Goal: Information Seeking & Learning: Learn about a topic

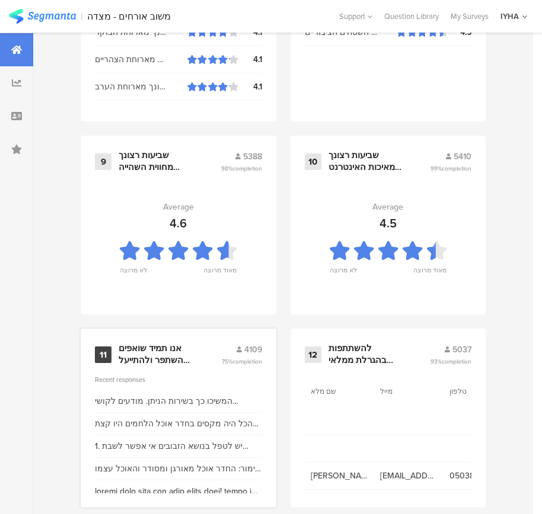
scroll to position [1271, 0]
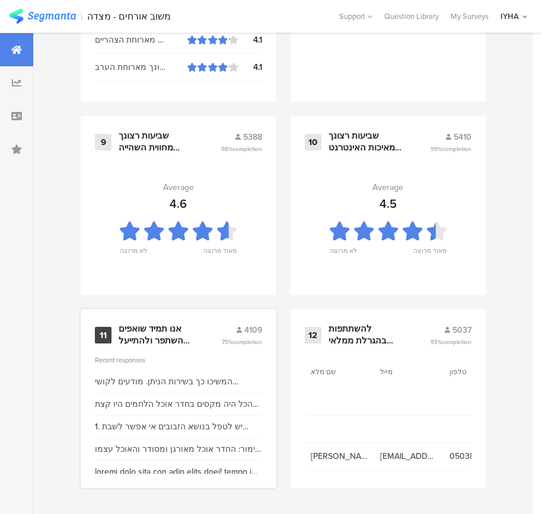
click at [160, 338] on div "אנו תמיד שואפים להשתפר ולהתייעל ודעתך חשובה לנו" at bounding box center [156, 335] width 74 height 23
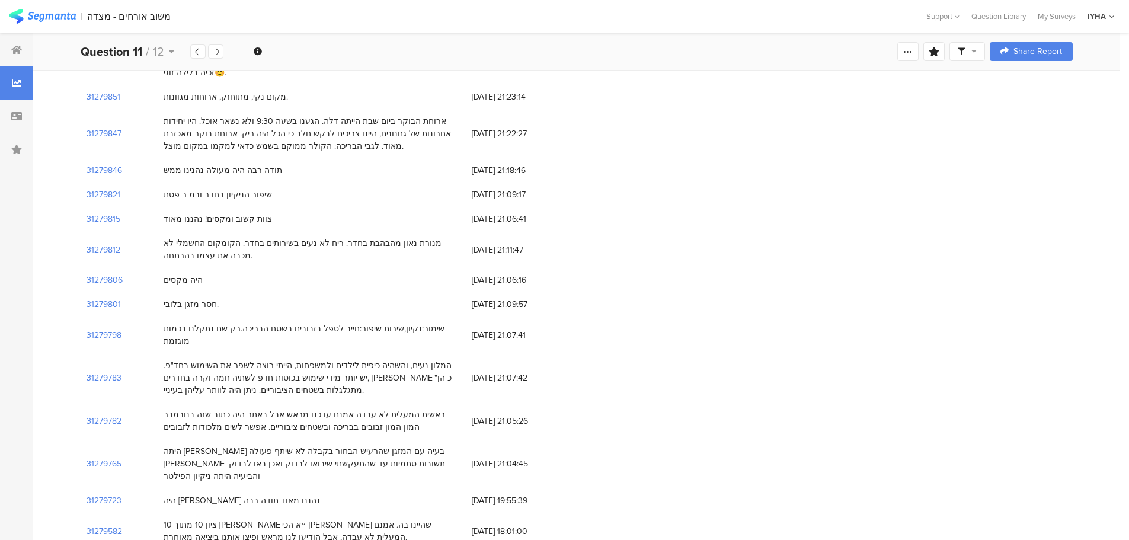
scroll to position [711, 0]
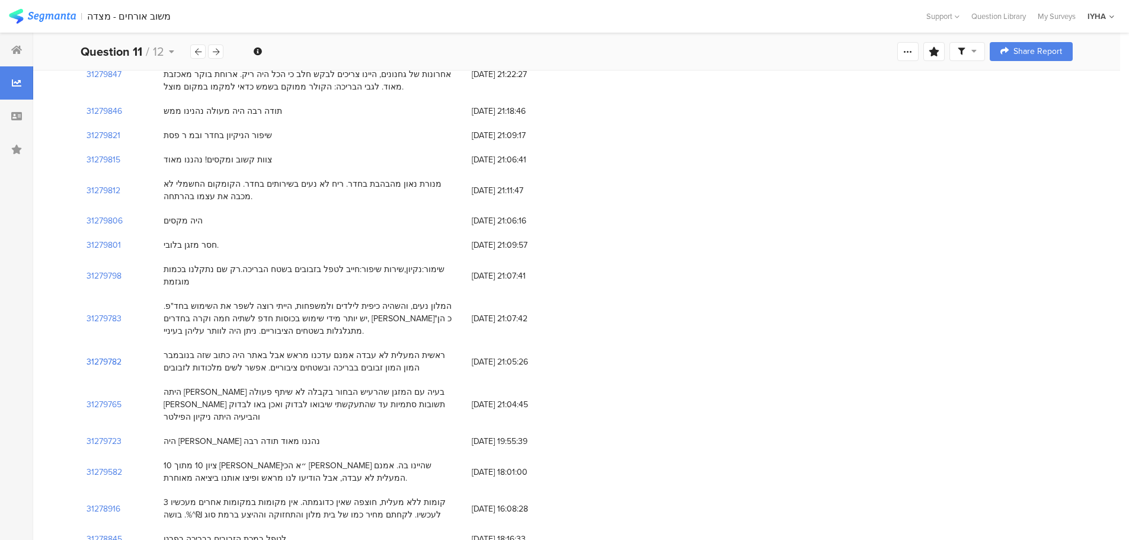
click at [100, 356] on section "31279782" at bounding box center [104, 362] width 35 height 12
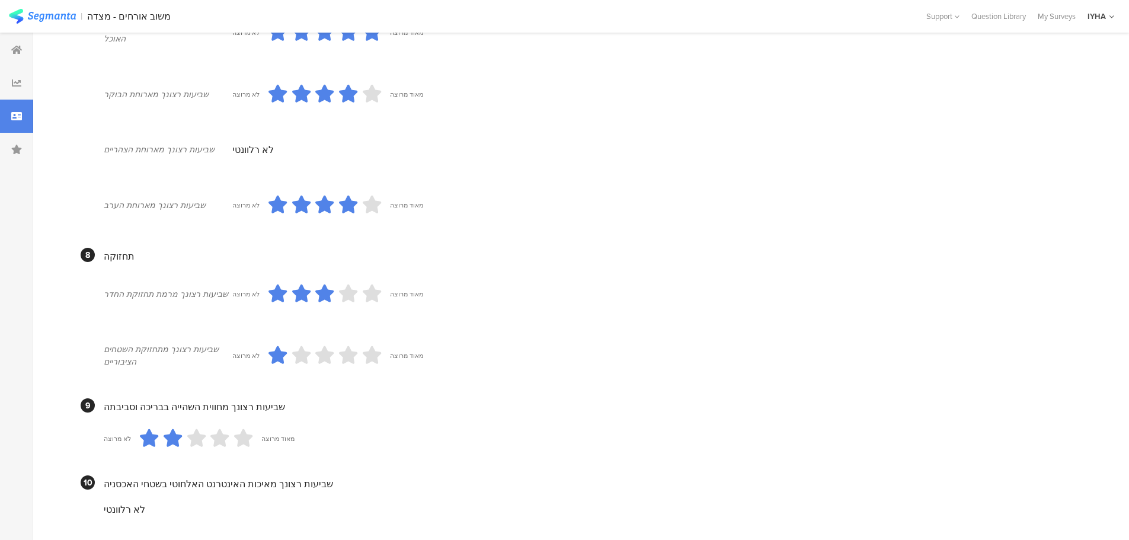
scroll to position [1001, 0]
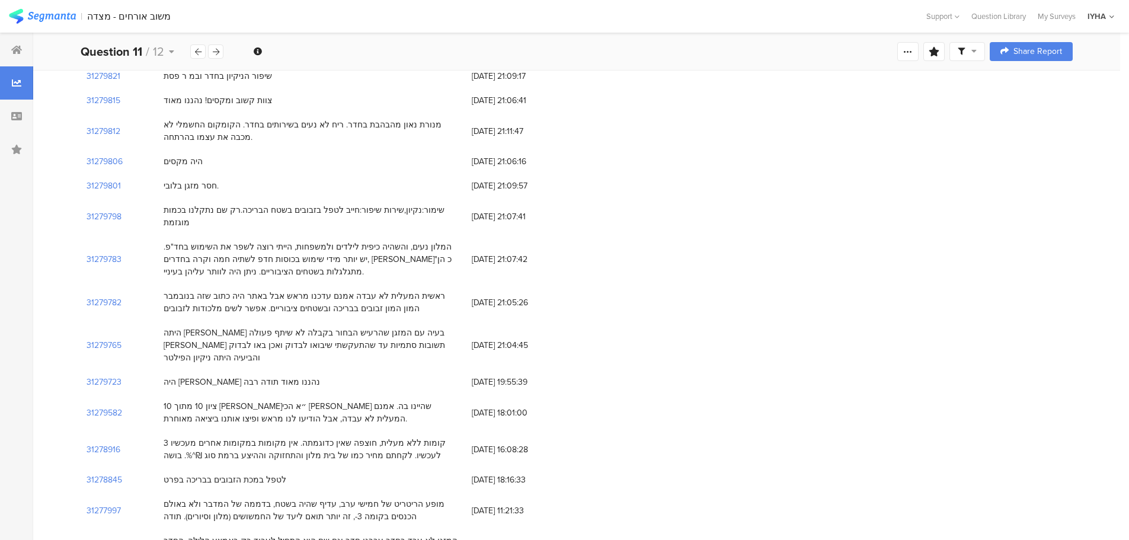
scroll to position [830, 0]
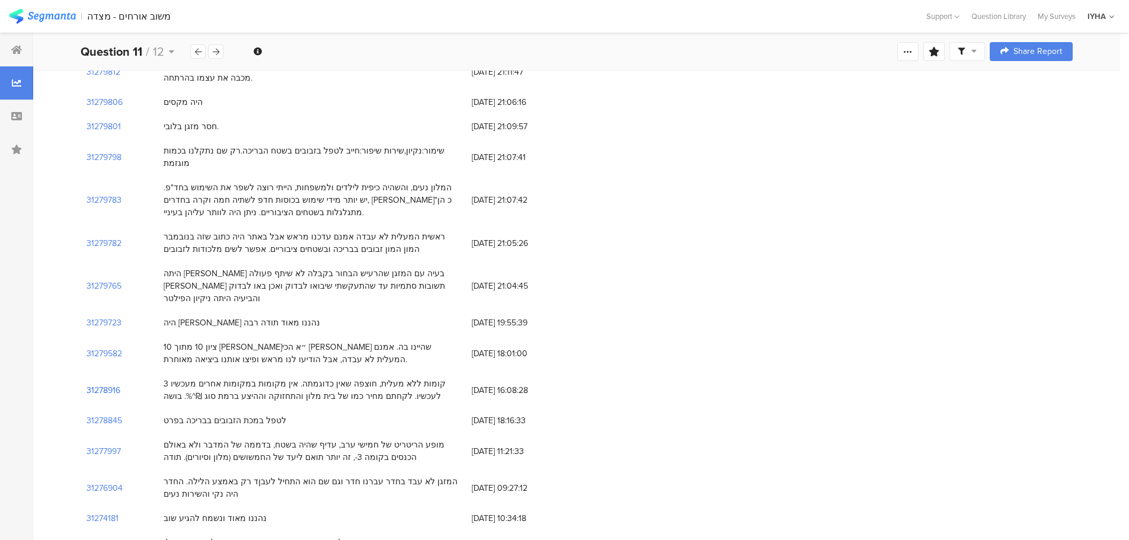
click at [113, 384] on section "31278916" at bounding box center [104, 390] width 34 height 12
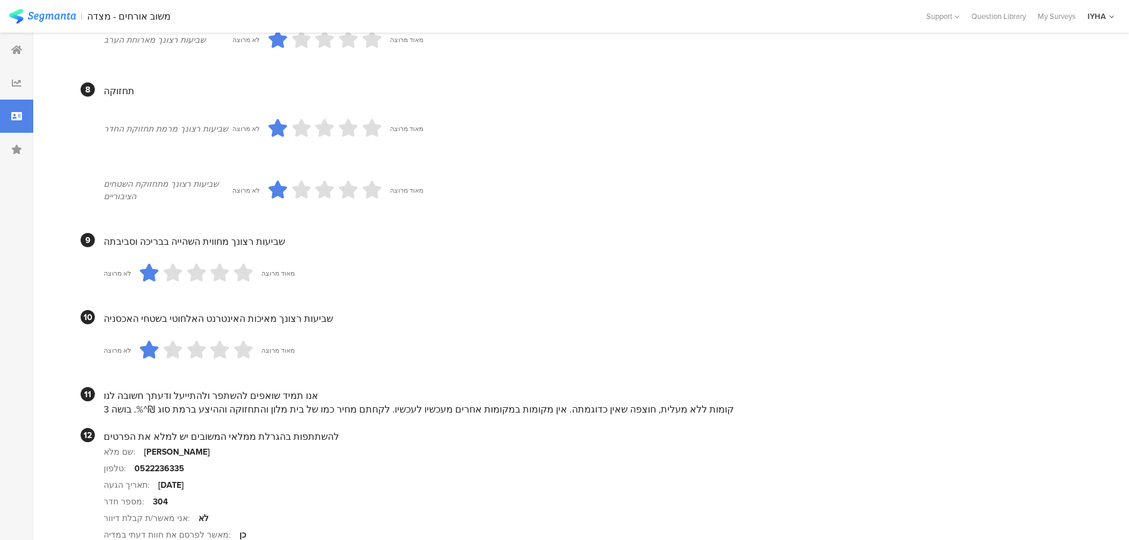
scroll to position [1026, 0]
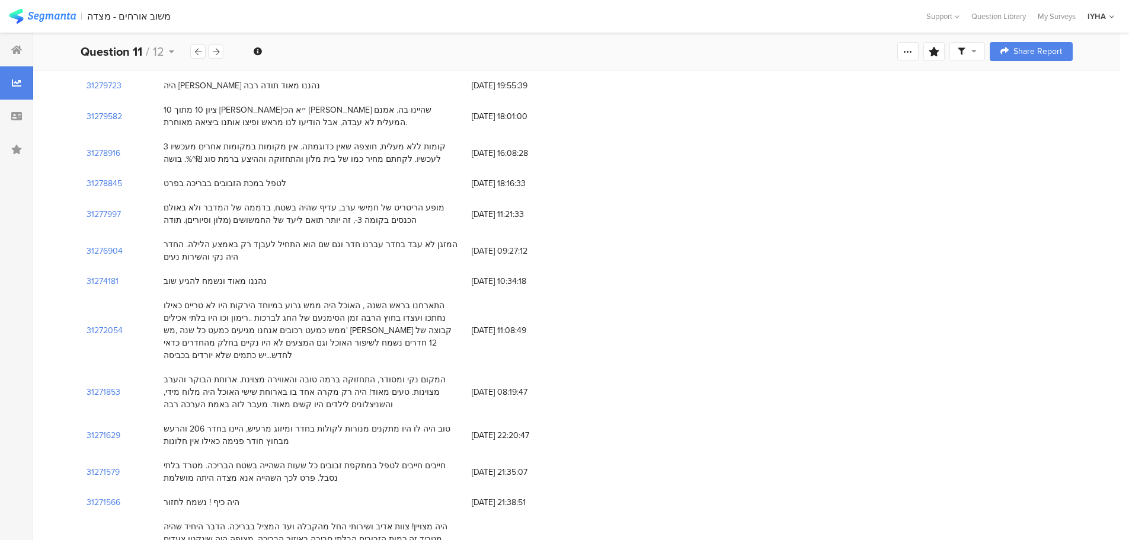
scroll to position [1126, 0]
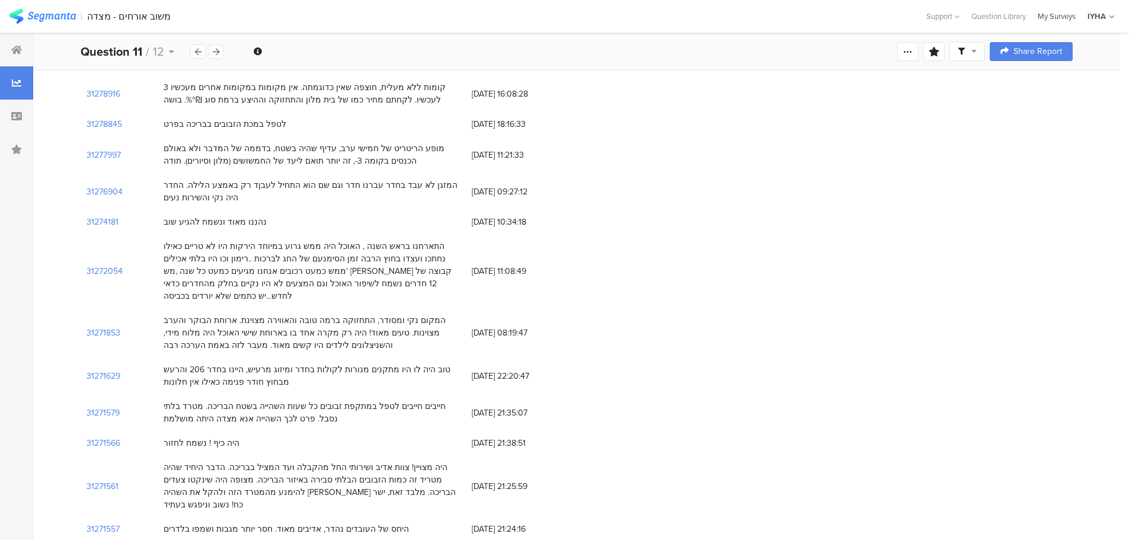
click at [550, 18] on div "My Surveys" at bounding box center [1057, 16] width 50 height 11
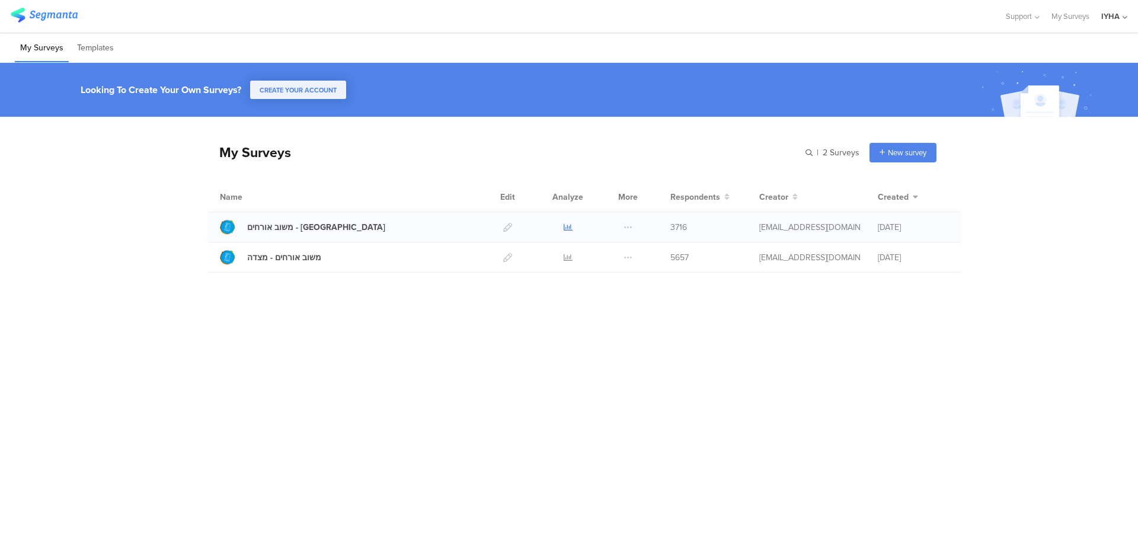
click at [568, 225] on icon at bounding box center [568, 227] width 9 height 9
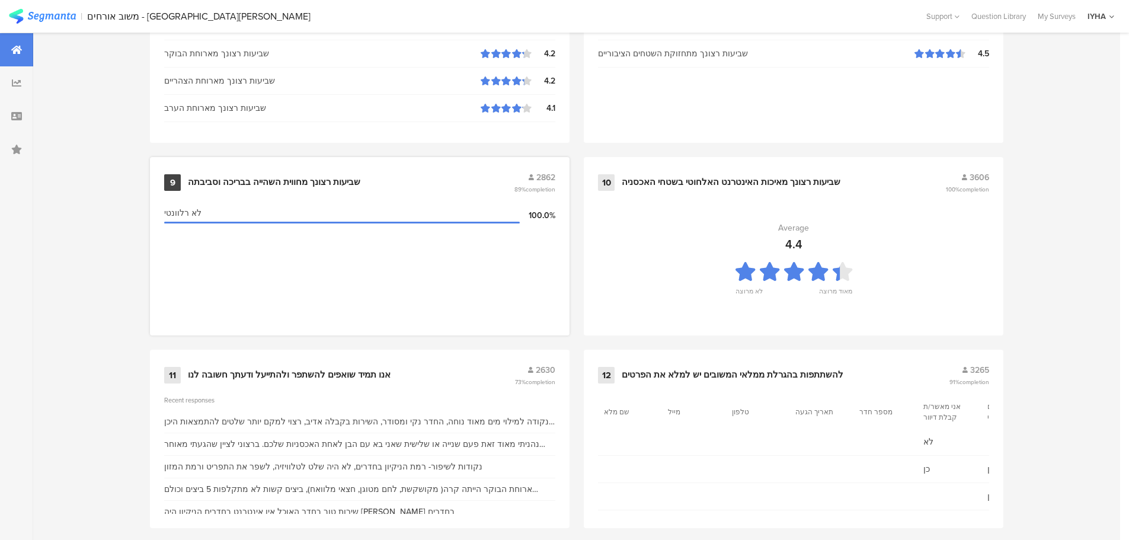
scroll to position [1198, 0]
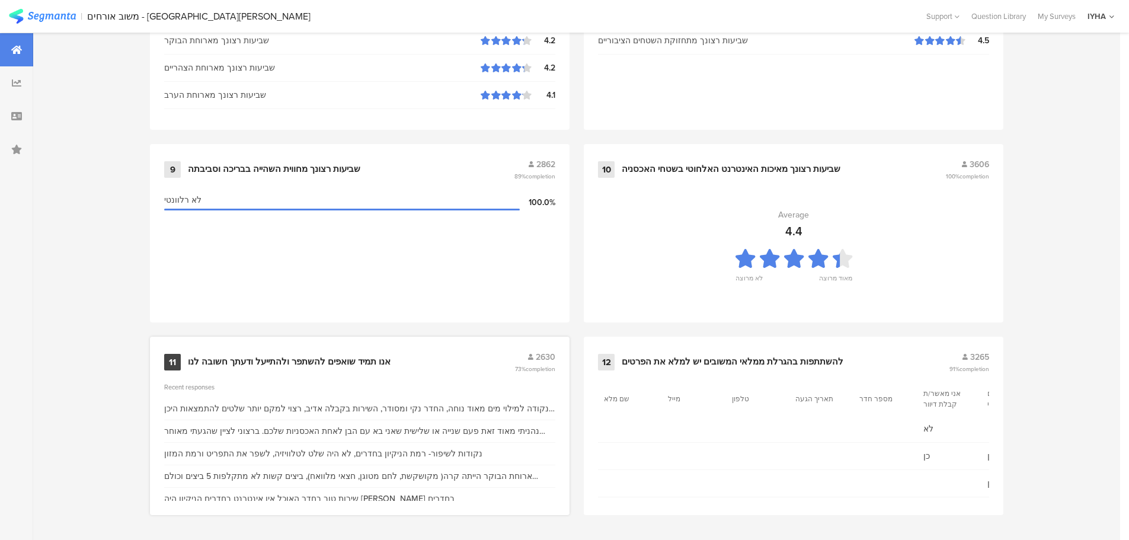
click at [318, 360] on div "אנו תמיד שואפים להשתפר ולהתייעל ודעתך חשובה לנו" at bounding box center [289, 362] width 203 height 12
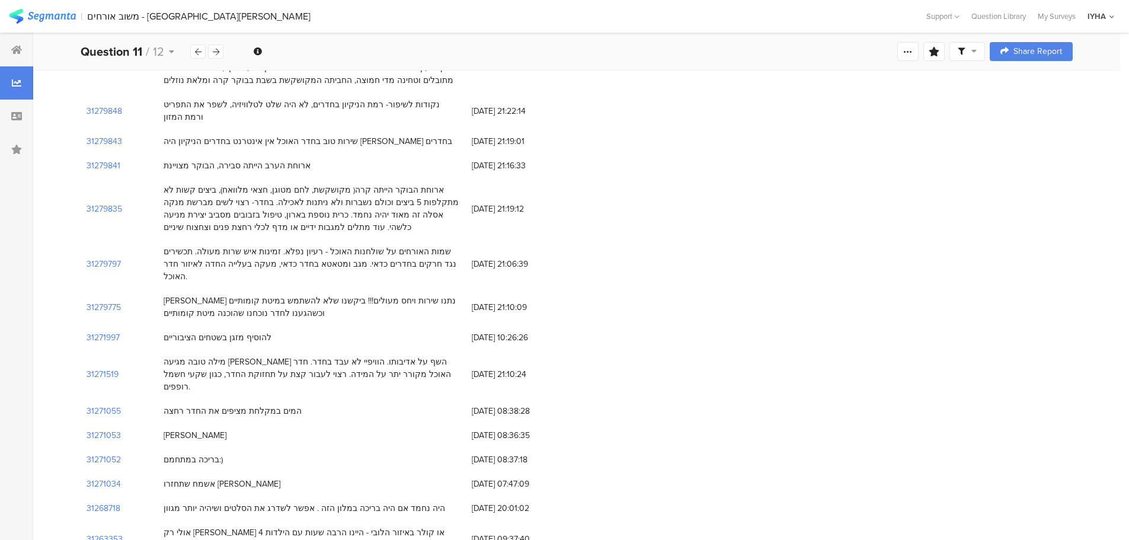
scroll to position [296, 0]
